Goal: Task Accomplishment & Management: Manage account settings

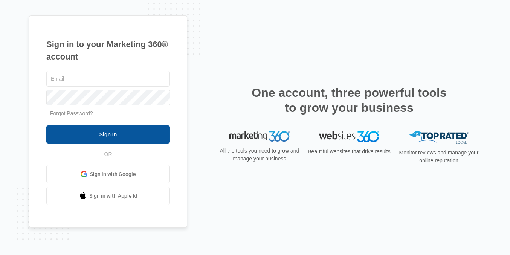
type input "[EMAIL_ADDRESS][DOMAIN_NAME]"
click at [118, 132] on input "Sign In" at bounding box center [107, 134] width 123 height 18
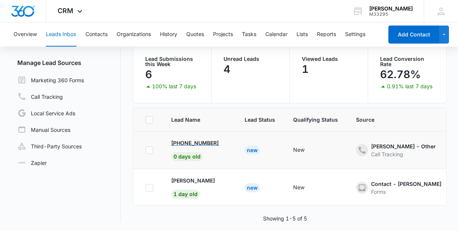
click at [201, 143] on p "[PHONE_NUMBER]" at bounding box center [194, 143] width 47 height 8
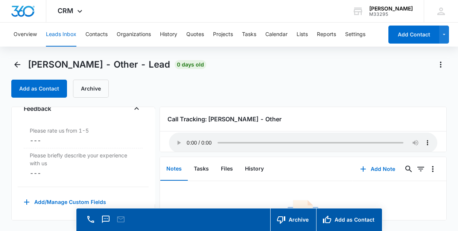
scroll to position [41, 0]
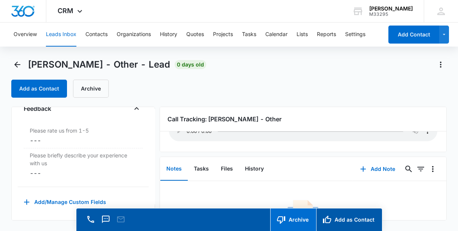
click at [303, 221] on button "Archive" at bounding box center [293, 220] width 46 height 23
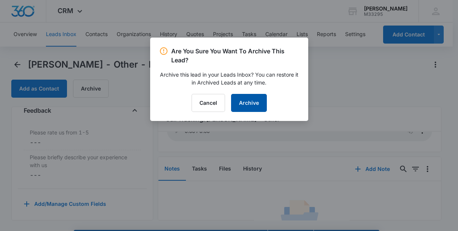
click at [249, 110] on button "Archive" at bounding box center [249, 103] width 36 height 18
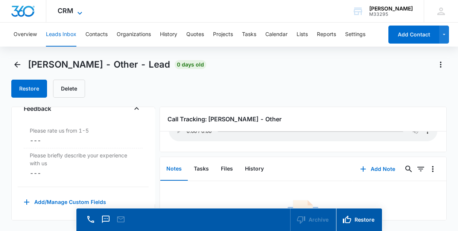
click at [70, 13] on span "CRM" at bounding box center [66, 11] width 16 height 8
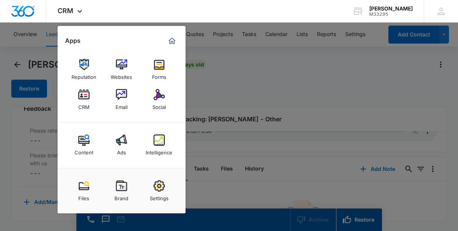
click at [84, 103] on div "CRM" at bounding box center [83, 105] width 11 height 10
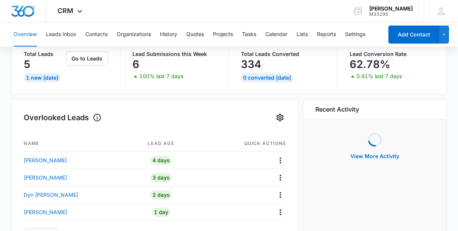
scroll to position [68, 0]
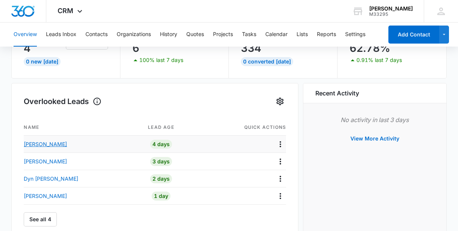
click at [52, 145] on p "Nicolle Williams" at bounding box center [45, 144] width 43 height 8
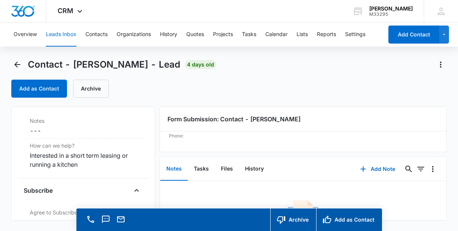
scroll to position [650, 0]
